Goal: Use online tool/utility: Utilize a website feature to perform a specific function

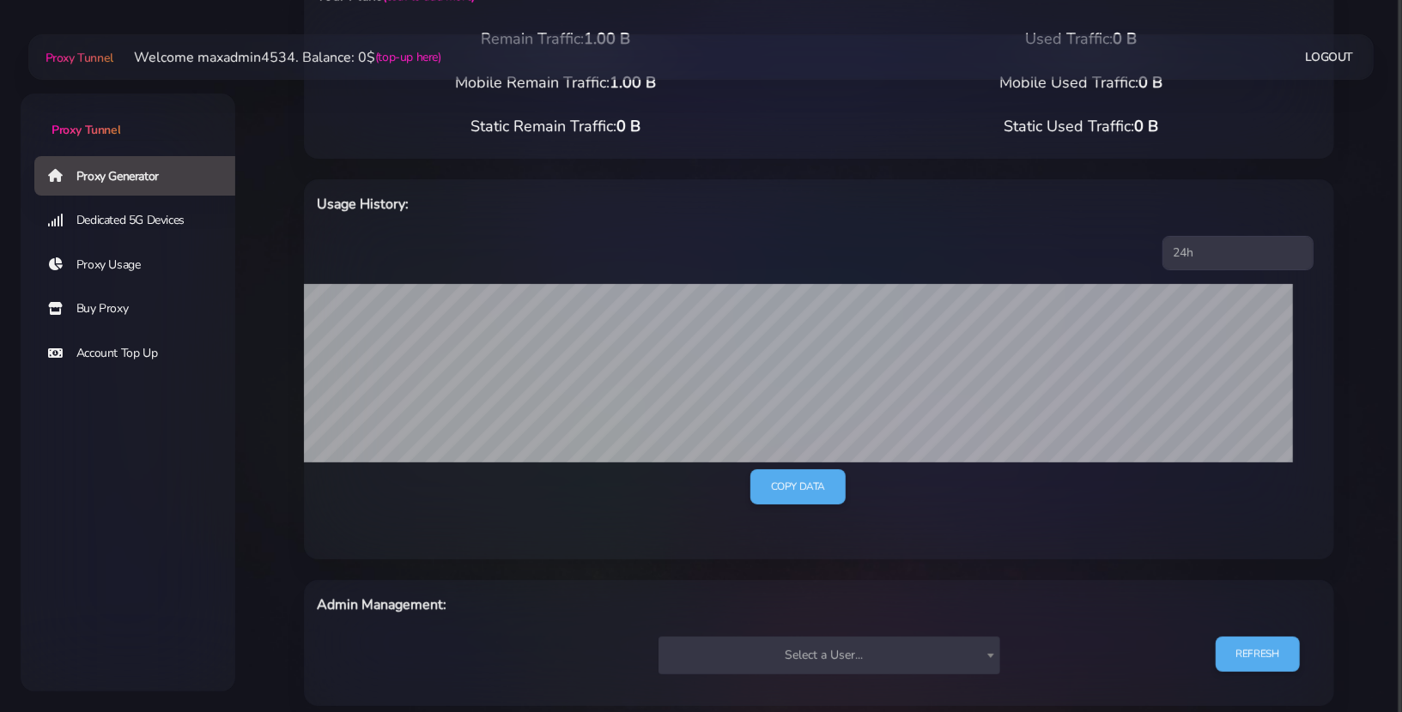
scroll to position [343, 0]
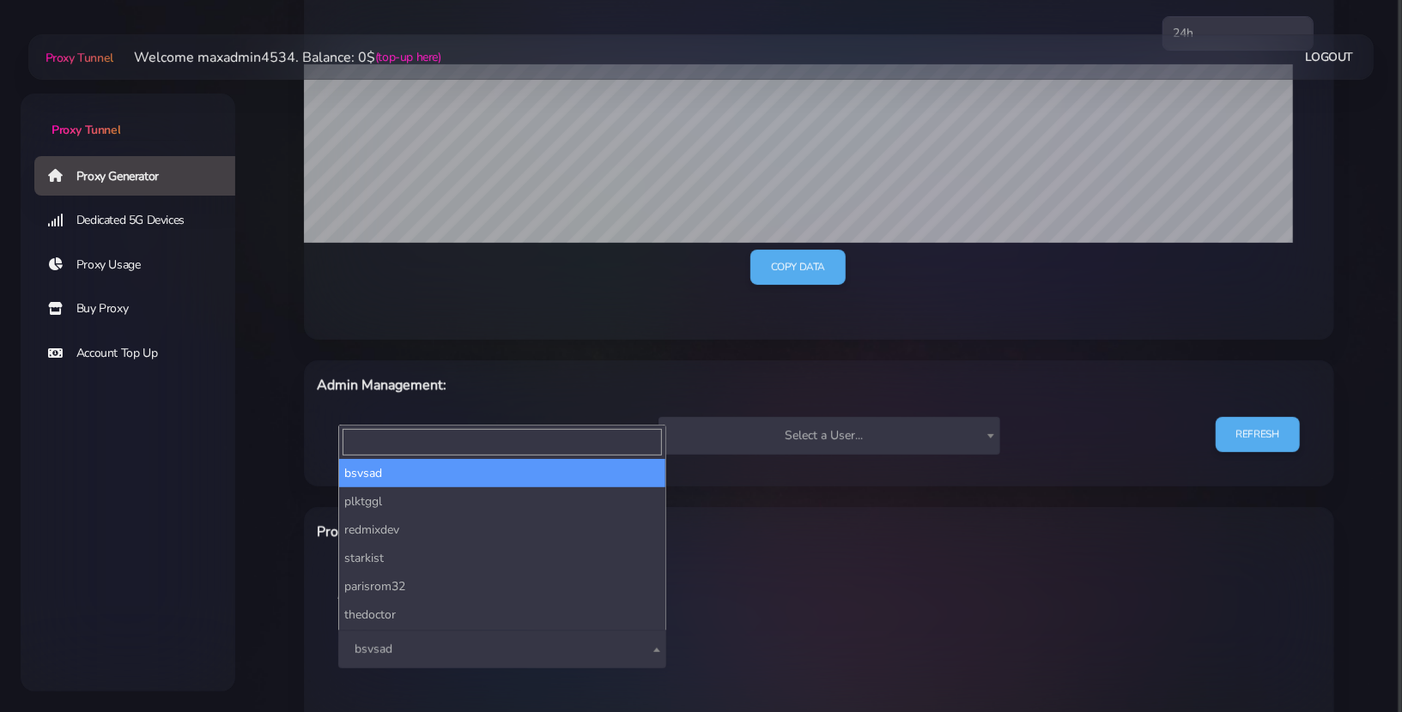
click at [494, 633] on span "bsvsad" at bounding box center [502, 650] width 328 height 38
type input "test"
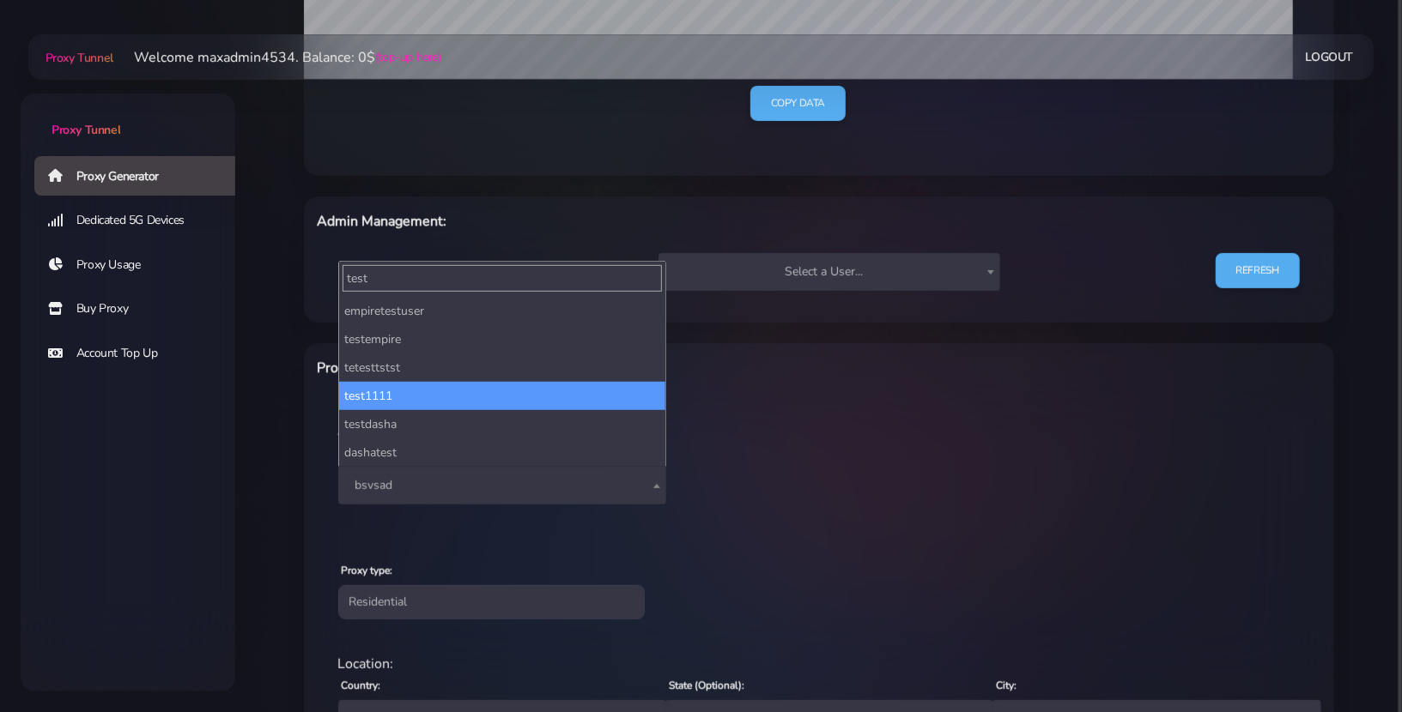
scroll to position [508, 0]
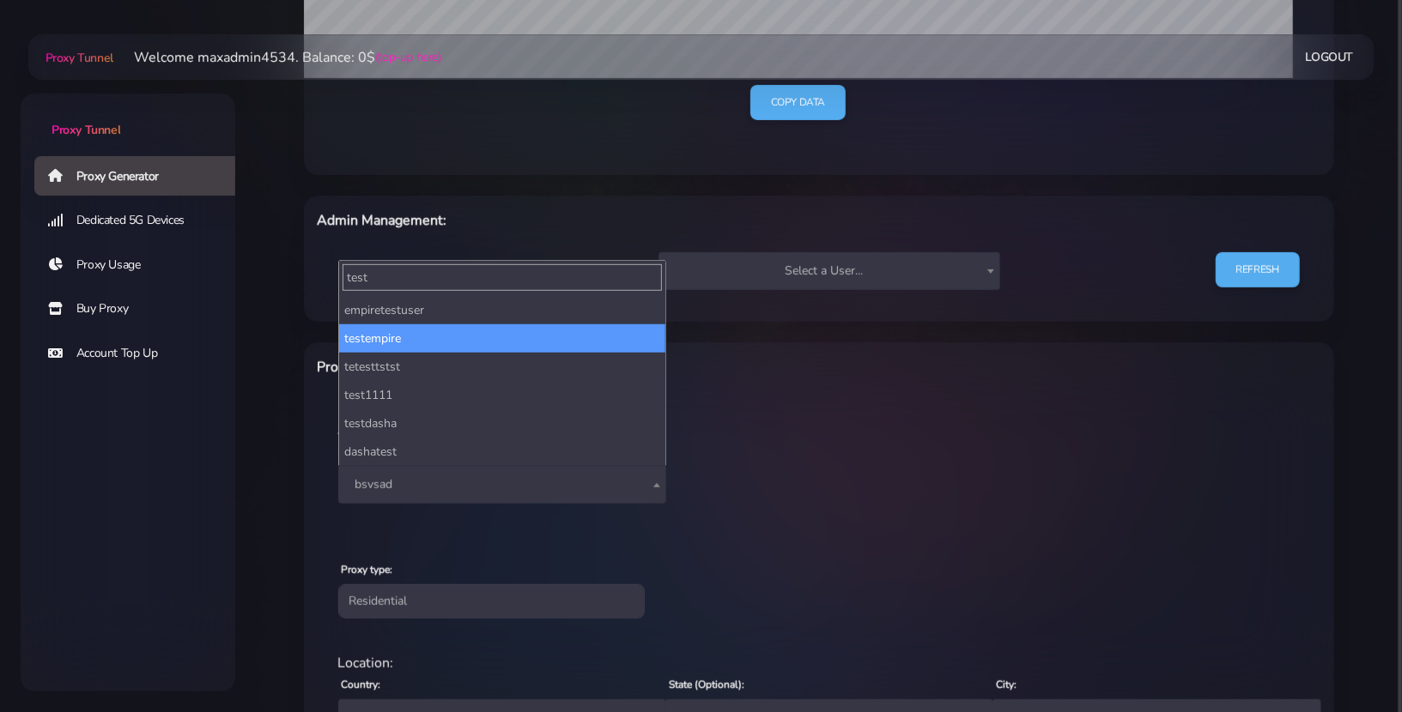
select select "212"
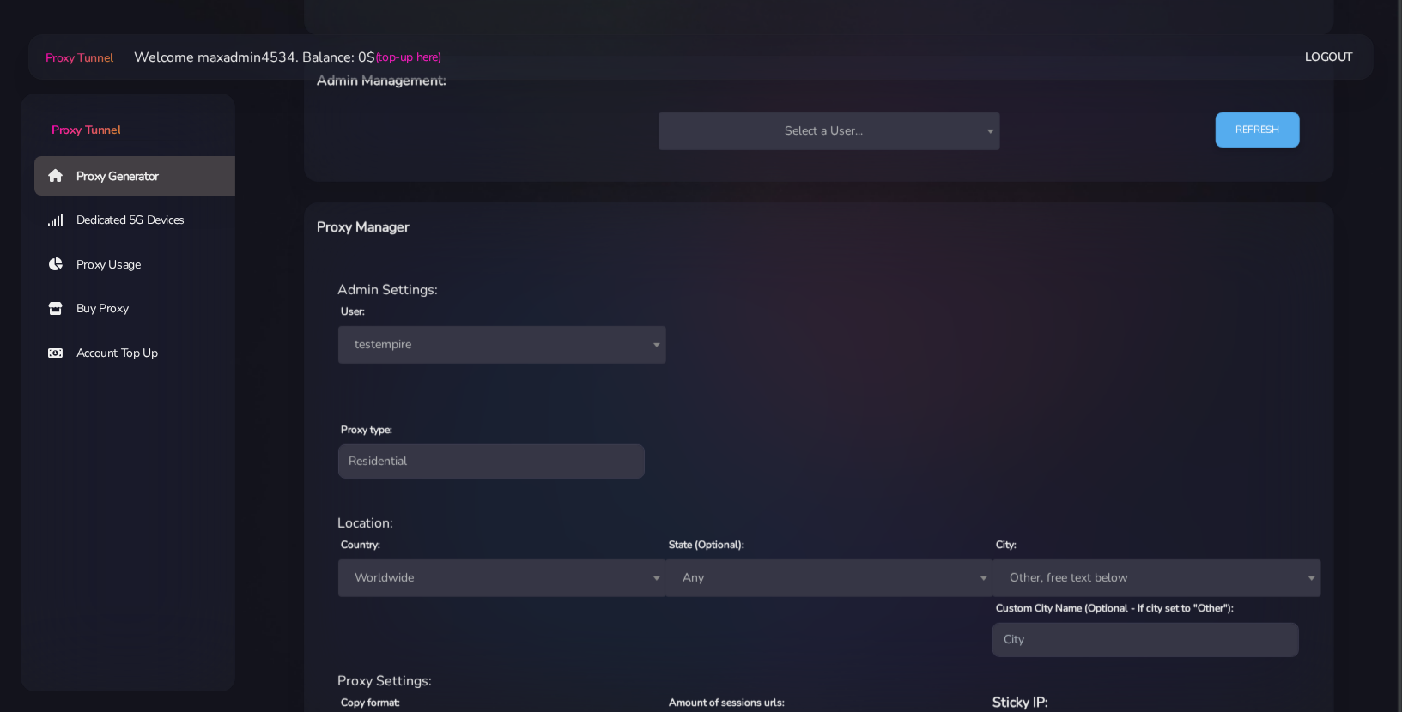
scroll to position [689, 0]
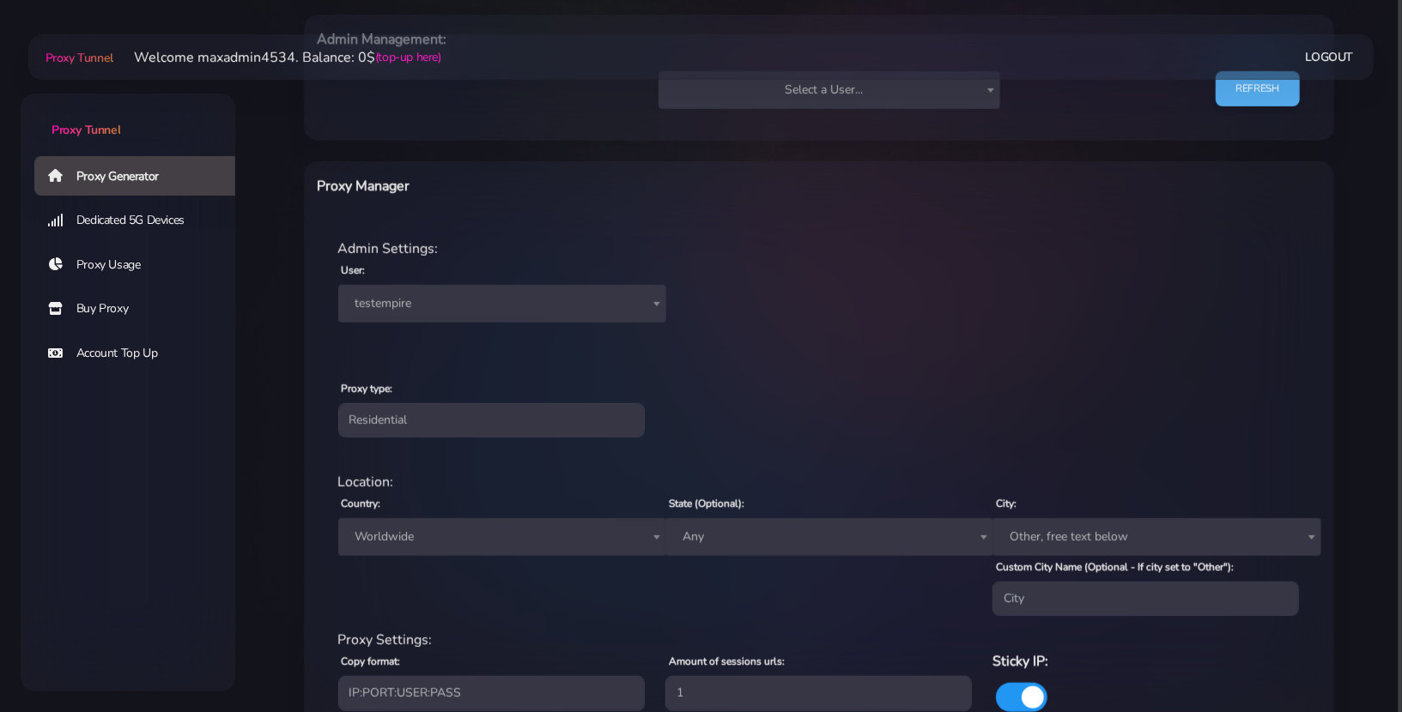
click at [422, 527] on span "Worldwide" at bounding box center [501, 537] width 307 height 24
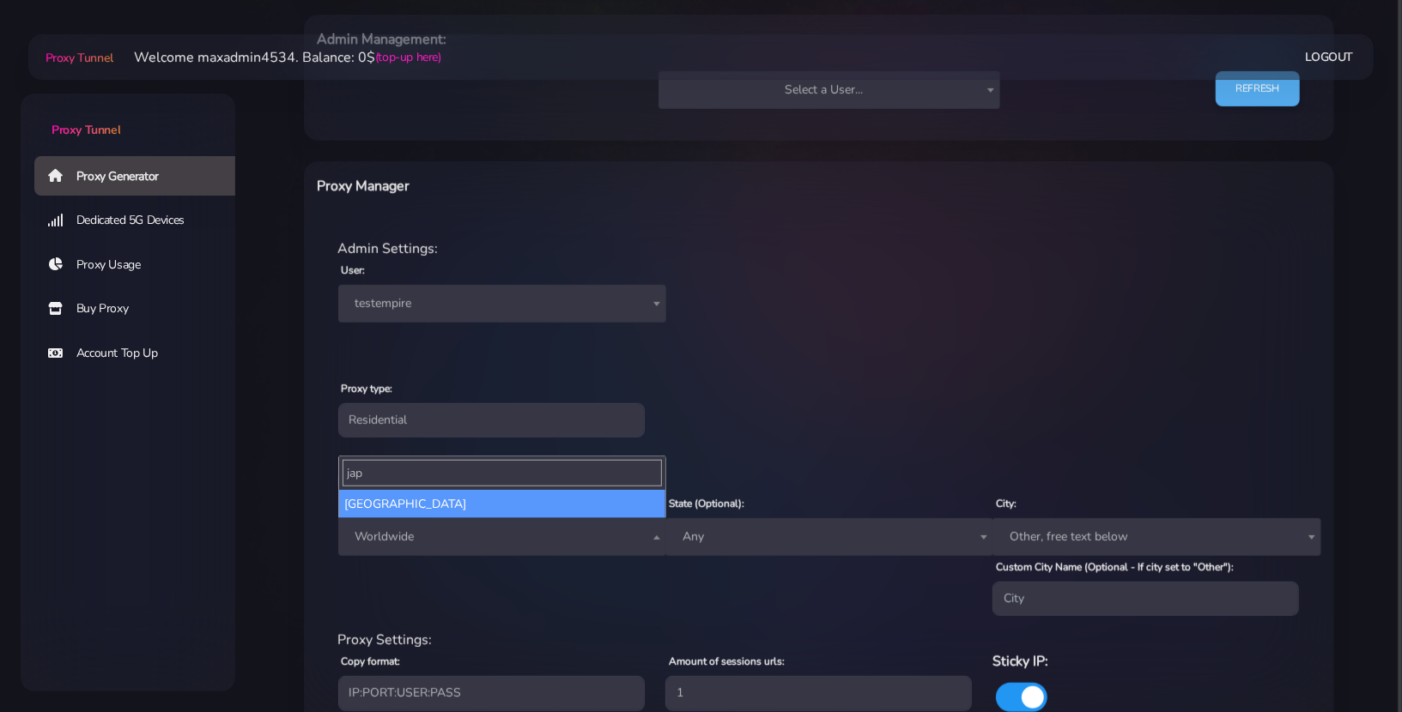
type input "jap"
select select "JP"
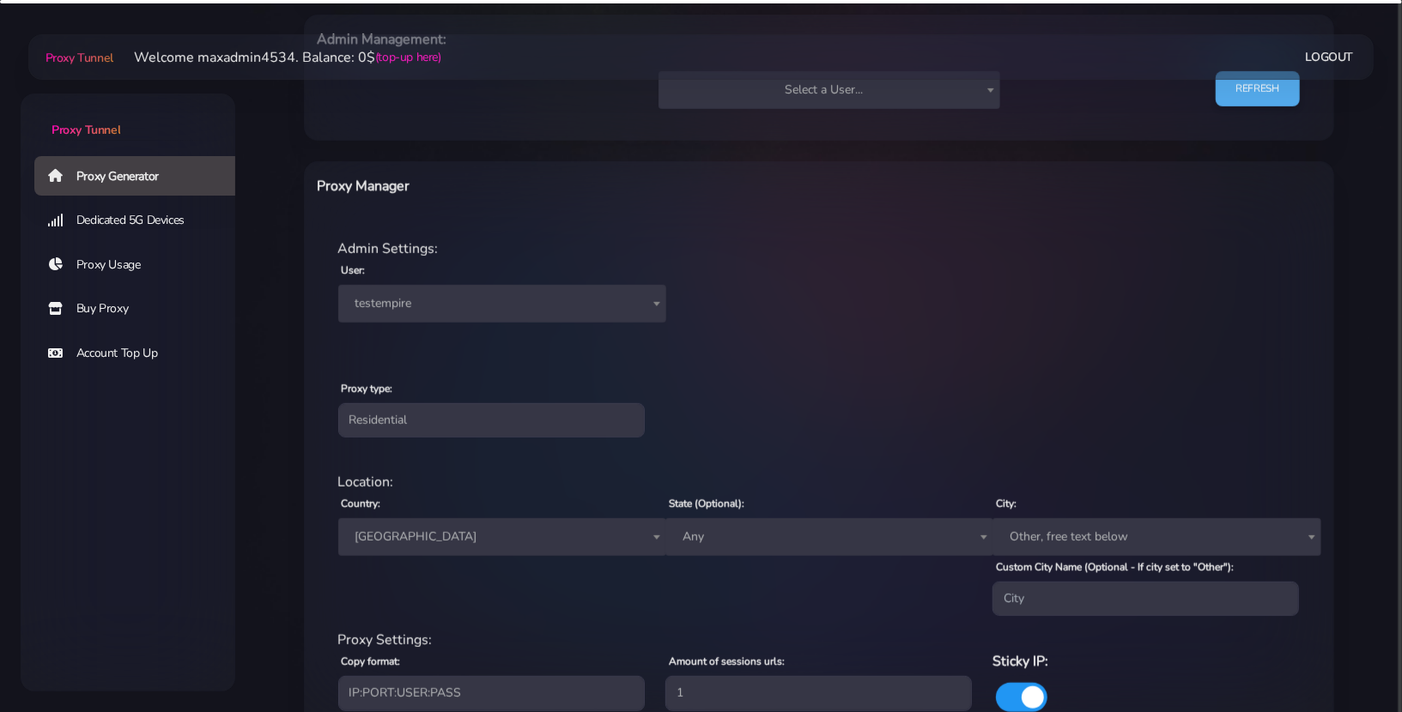
scroll to position [826, 0]
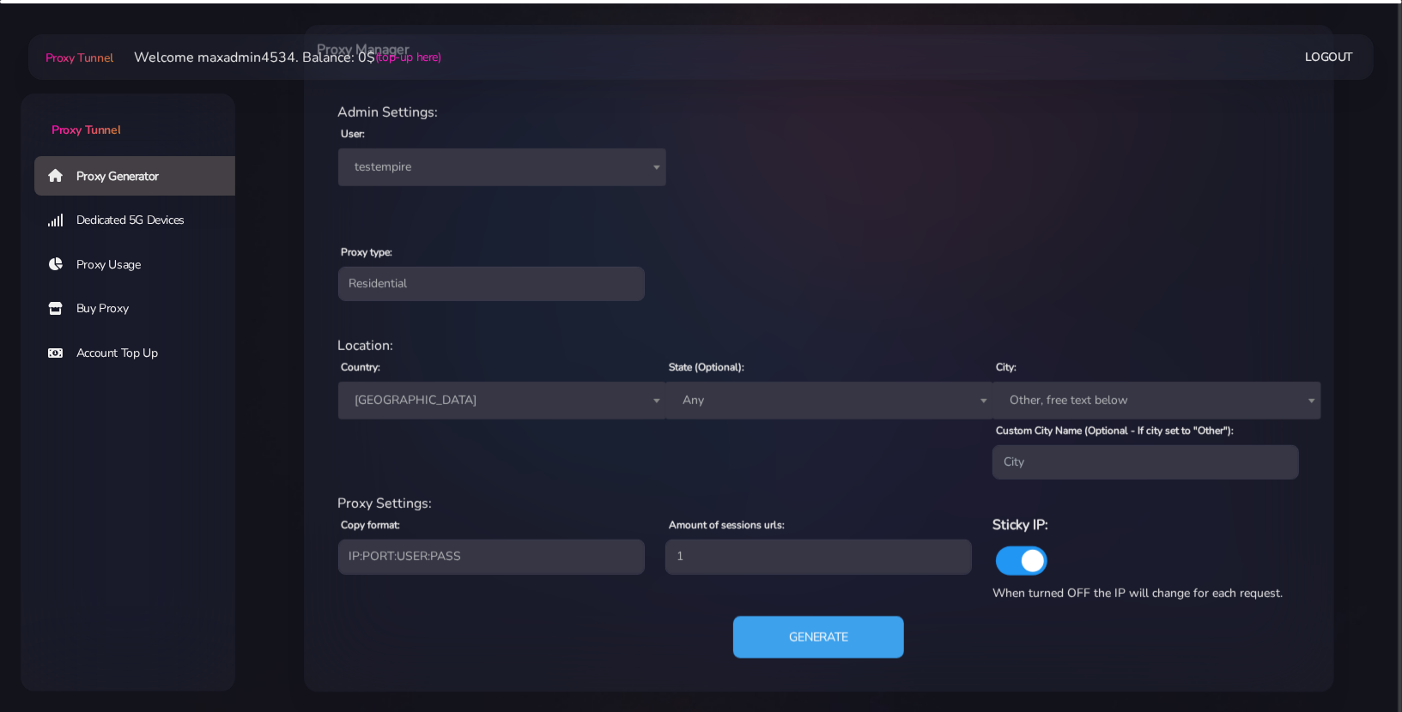
click at [809, 630] on button "Generate" at bounding box center [818, 638] width 171 height 42
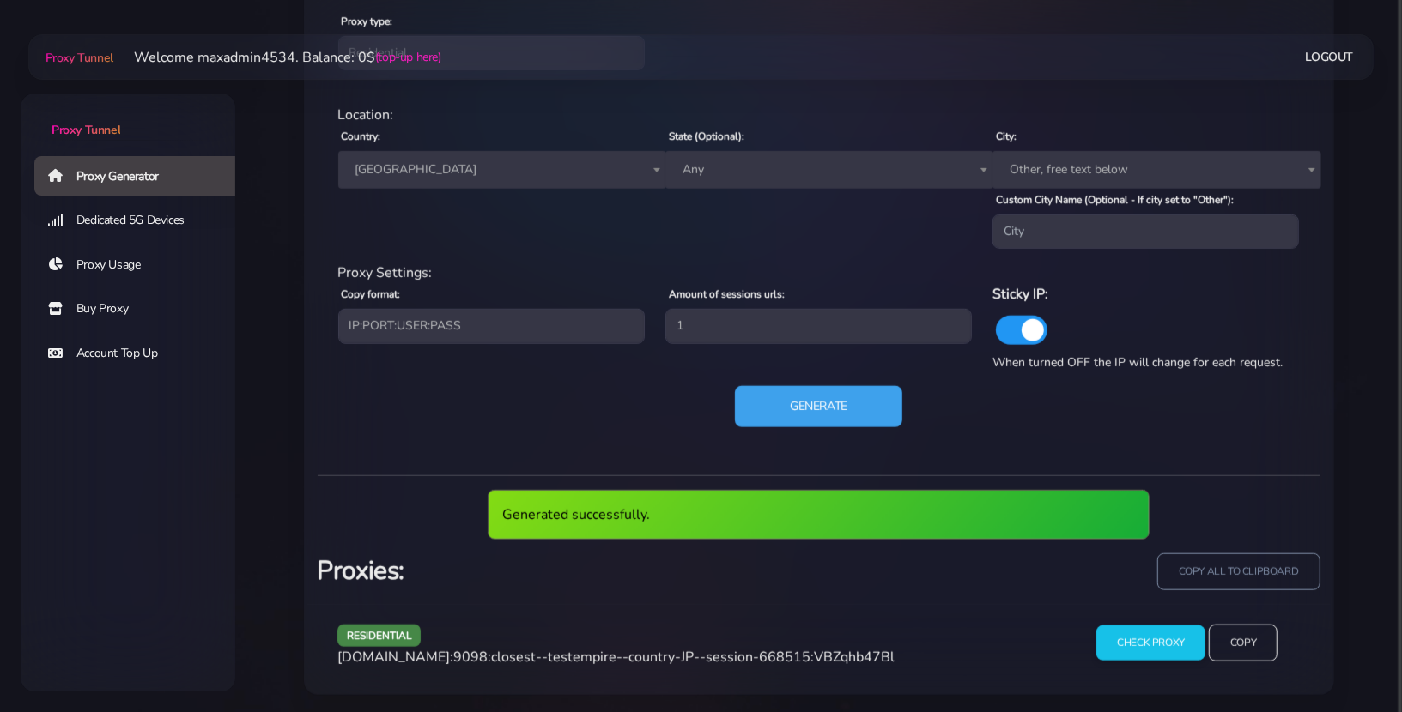
scroll to position [994, 0]
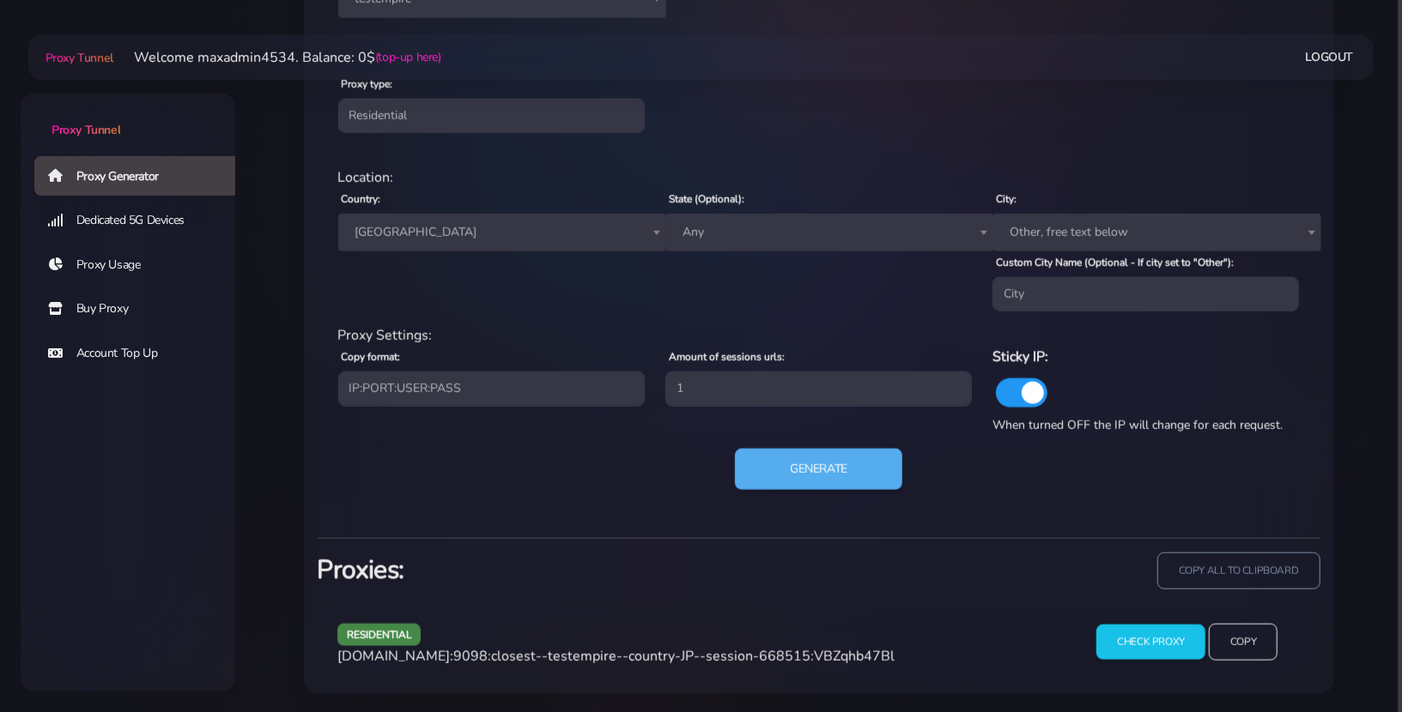
click at [850, 669] on div "residential [DOMAIN_NAME]:9098:closest--testempire--country-JP--session-668515:…" at bounding box center [695, 649] width 737 height 51
click at [857, 648] on span "[DOMAIN_NAME]:9098:closest--testempire--country-JP--session-668515:VBZqhb47Bl" at bounding box center [615, 656] width 557 height 19
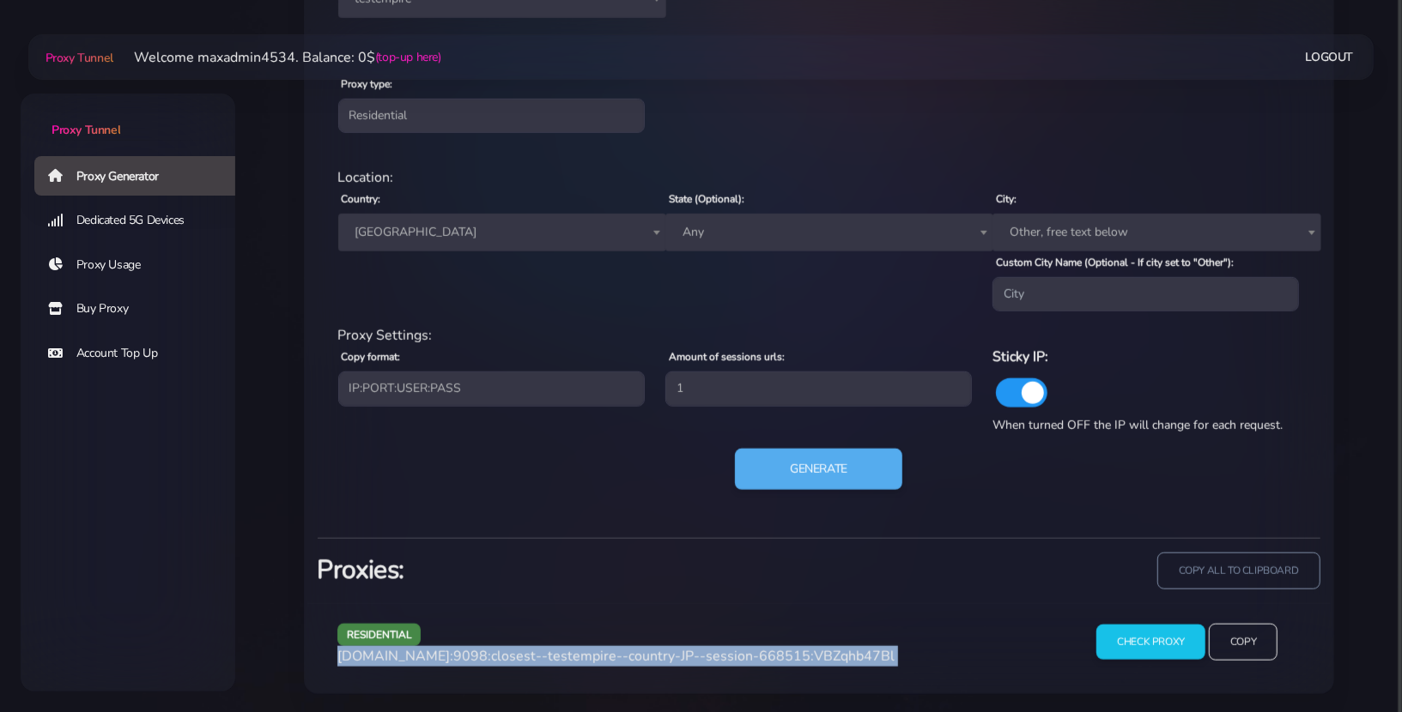
click at [857, 648] on span "[DOMAIN_NAME]:9098:closest--testempire--country-JP--session-668515:VBZqhb47Bl" at bounding box center [615, 656] width 557 height 19
copy div "[DOMAIN_NAME]:9098:closest--testempire--country-JP--session-668515:VBZqhb47Bl"
